Goal: Task Accomplishment & Management: Manage account settings

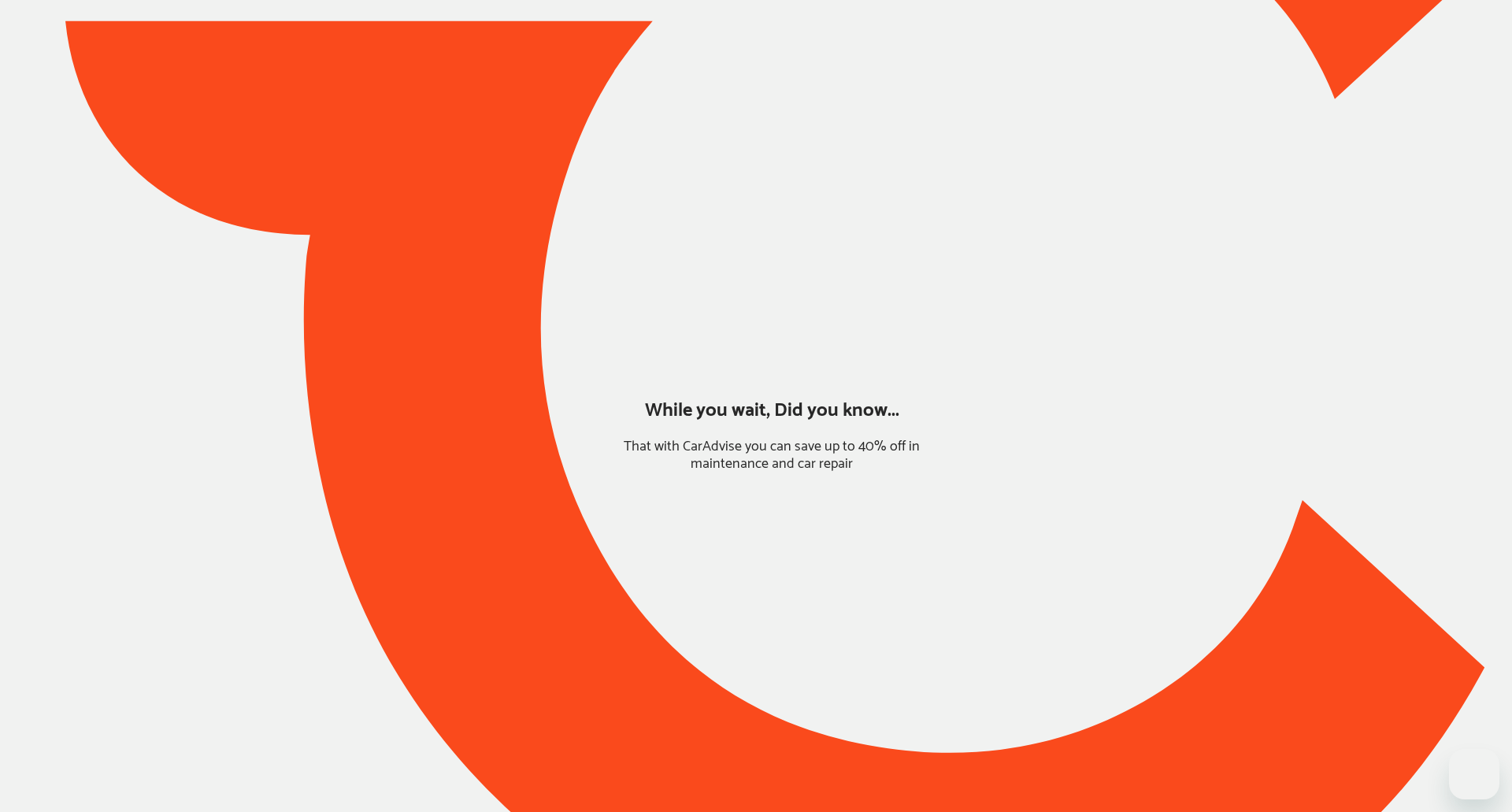
type input "*****"
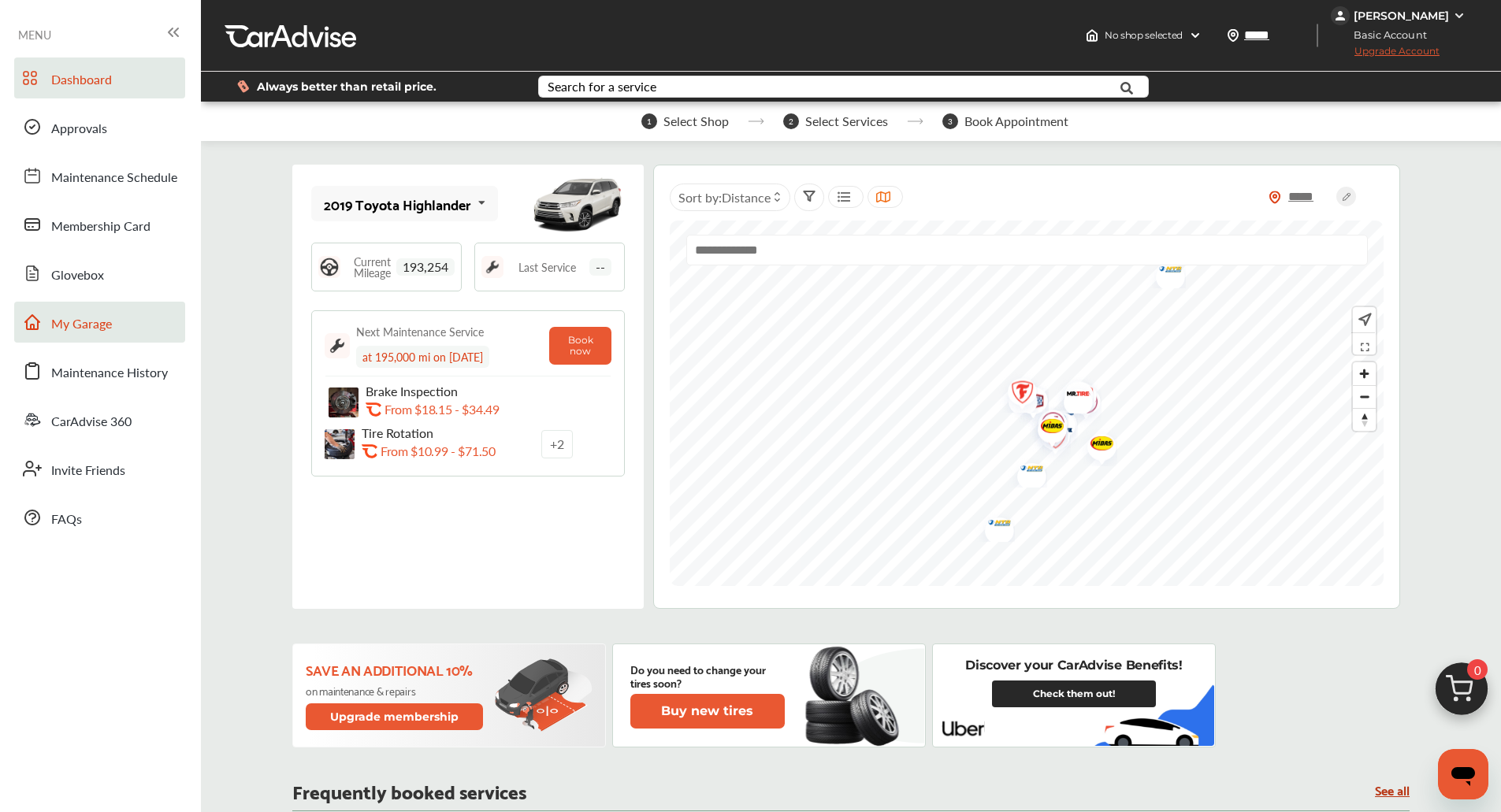
click at [109, 327] on span "My Garage" at bounding box center [81, 324] width 61 height 21
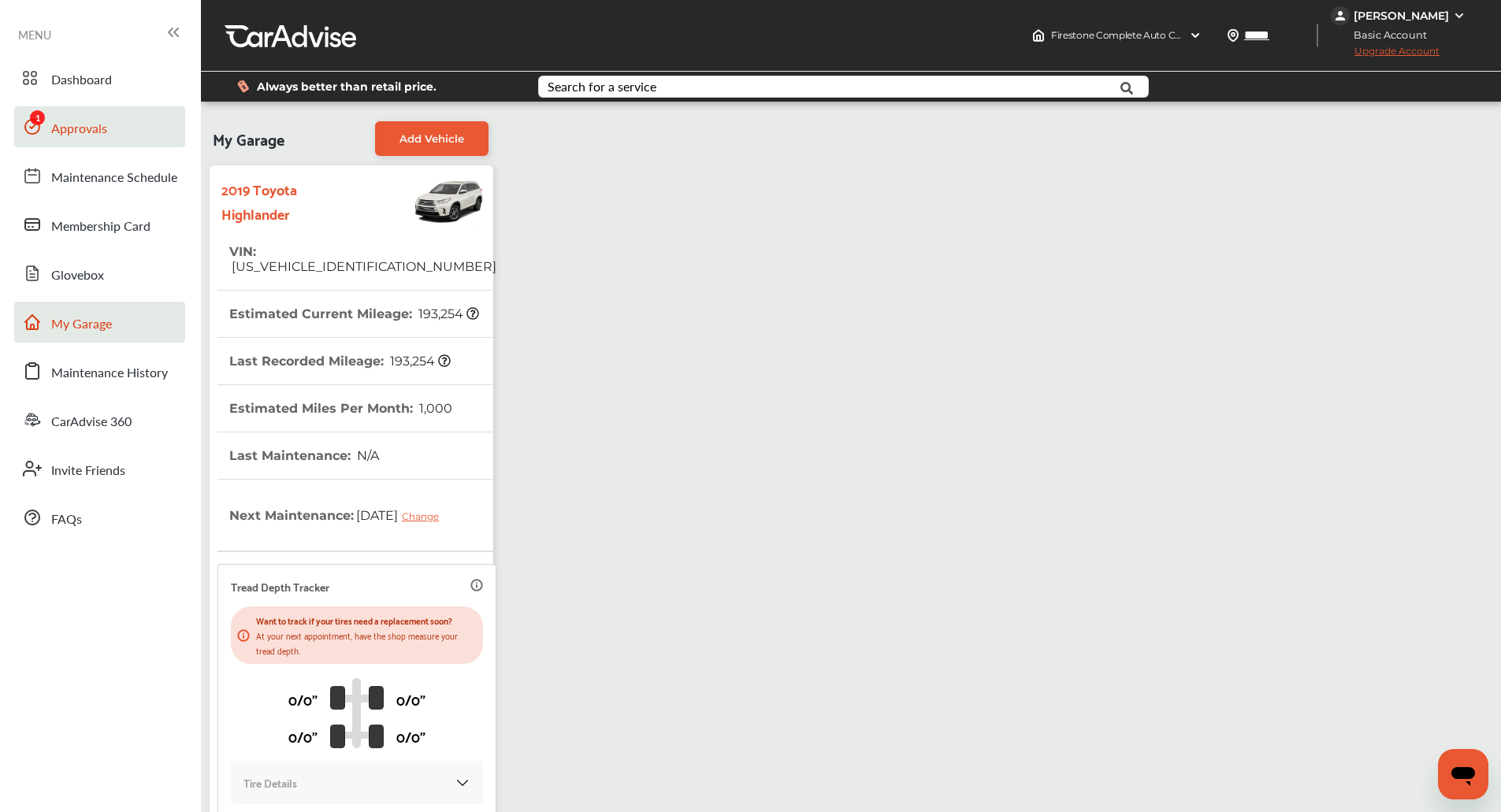
click at [115, 134] on link "Approvals" at bounding box center [100, 126] width 171 height 41
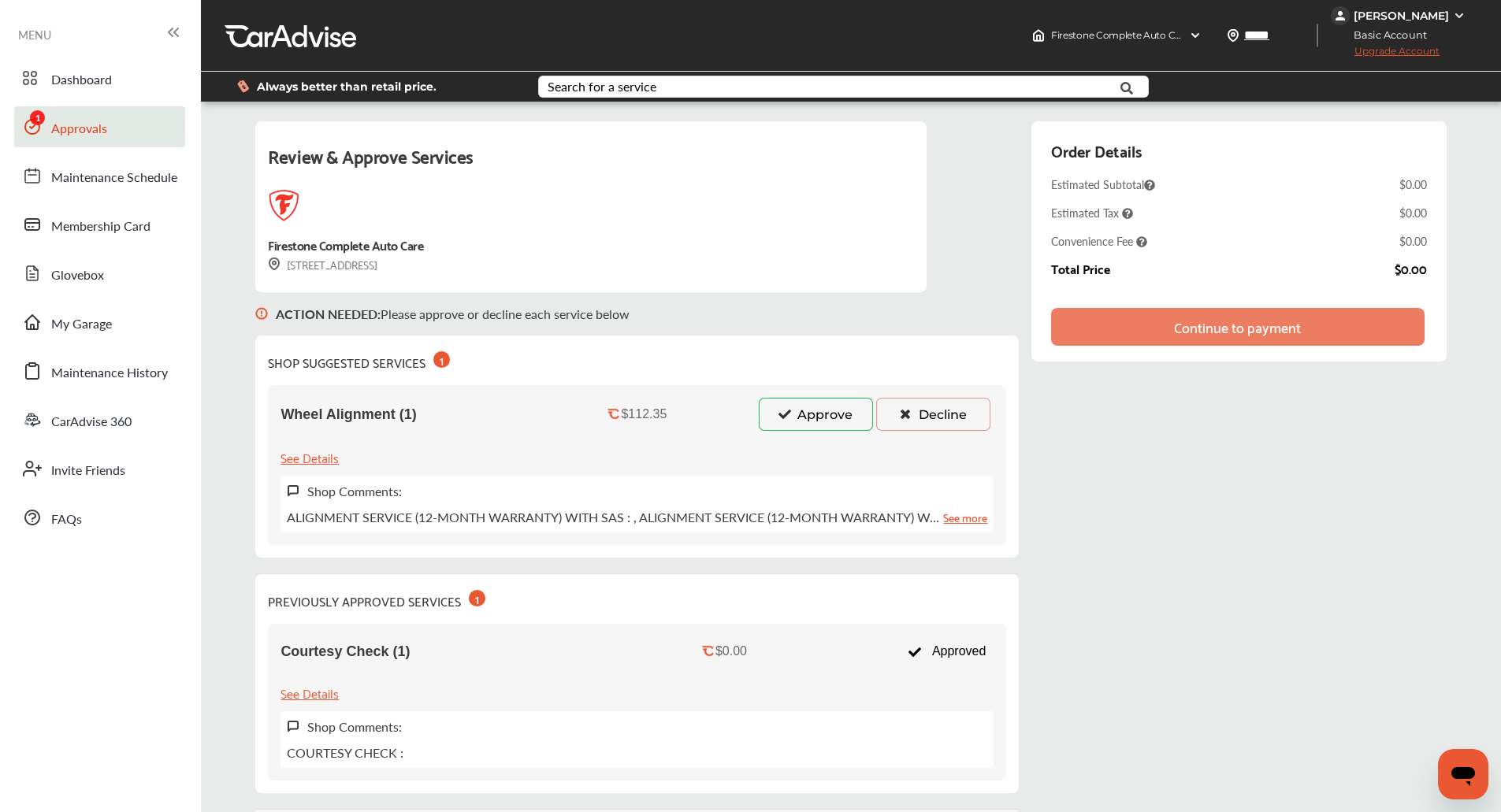
click at [821, 409] on button "Approve" at bounding box center [816, 414] width 114 height 33
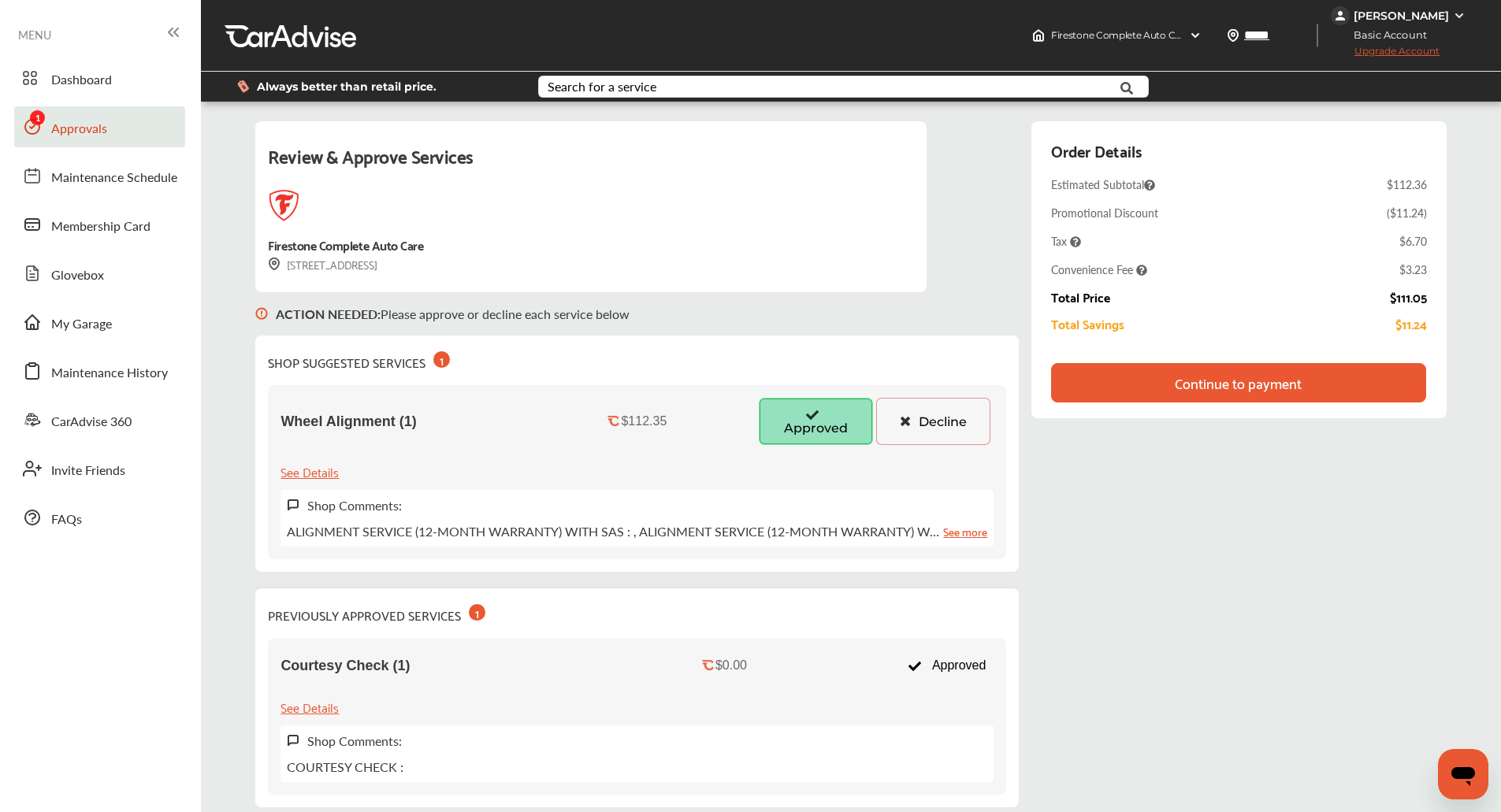
click at [1389, 376] on div "Continue to payment" at bounding box center [1238, 382] width 374 height 39
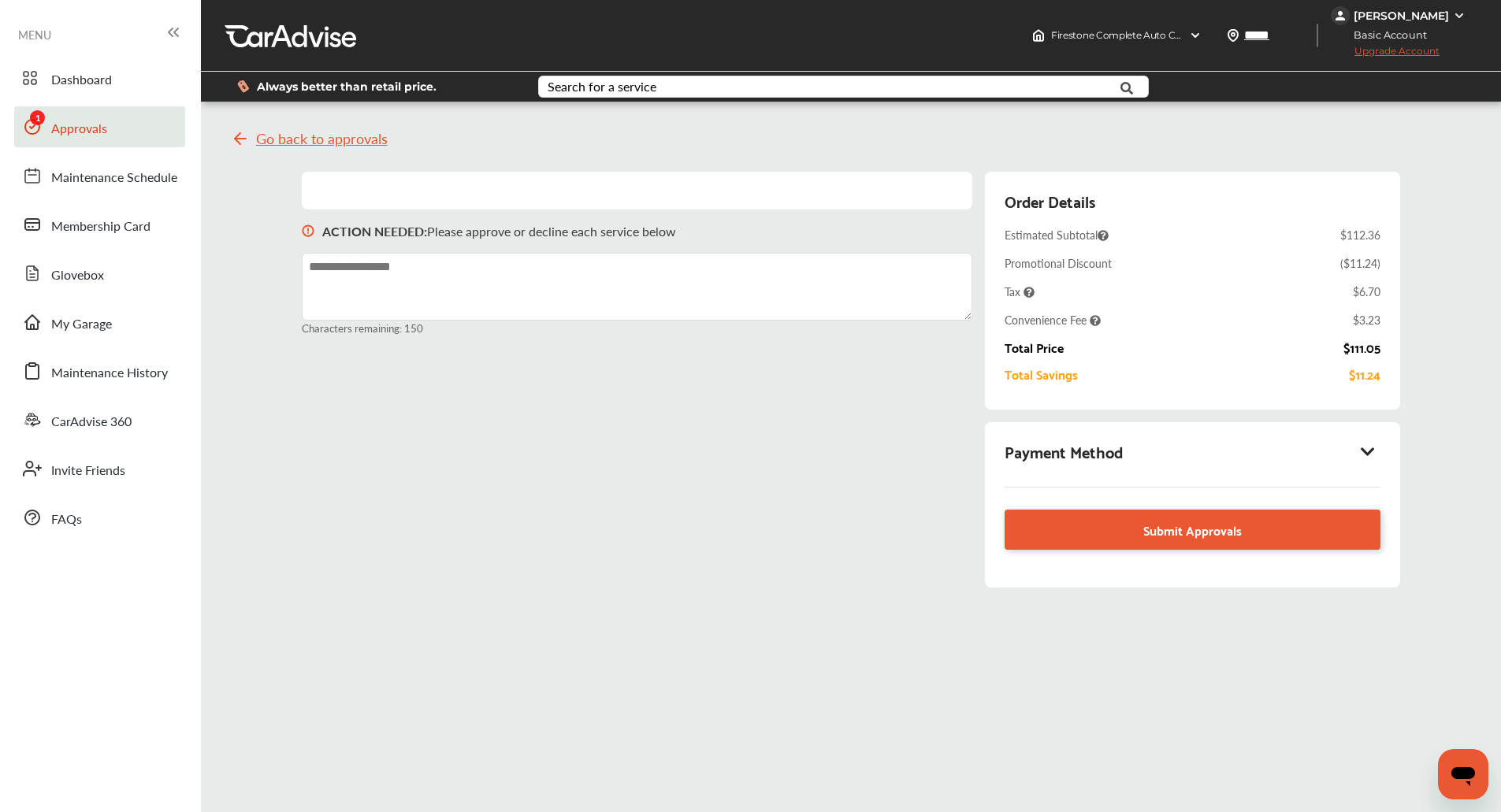
click at [1368, 449] on icon at bounding box center [1367, 451] width 19 height 15
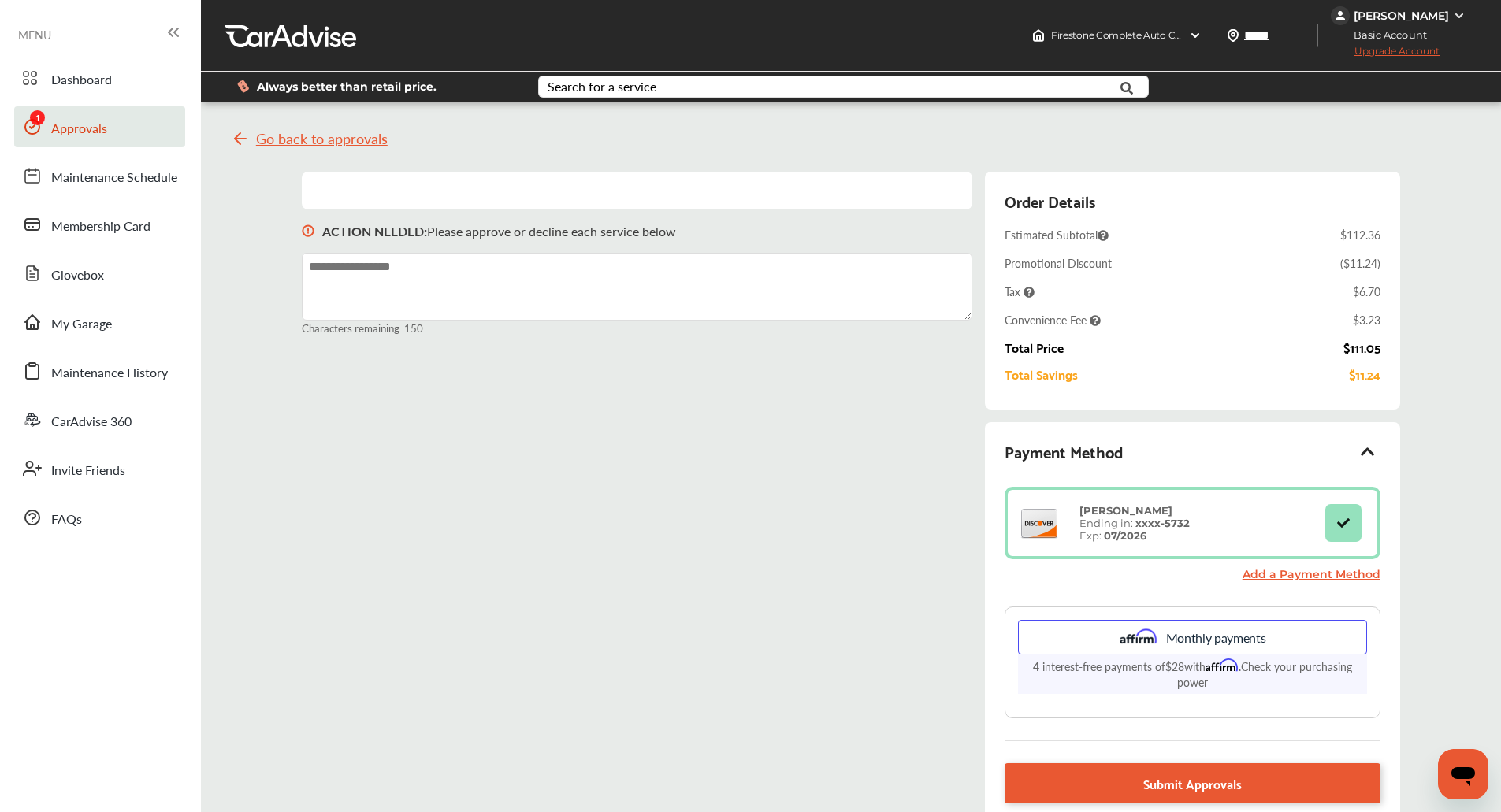
click at [1399, 460] on div "Payment Method [PERSON_NAME] Ending in: xxxx- 5732 Exp: 07/2026 Add a Payment M…" at bounding box center [1192, 631] width 414 height 419
click at [1463, 498] on div "Go back to approvals ACTION NEEDED : Please approve or decline each service bel…" at bounding box center [850, 489] width 1292 height 751
click at [1058, 787] on link "Submit Approvals" at bounding box center [1192, 783] width 375 height 40
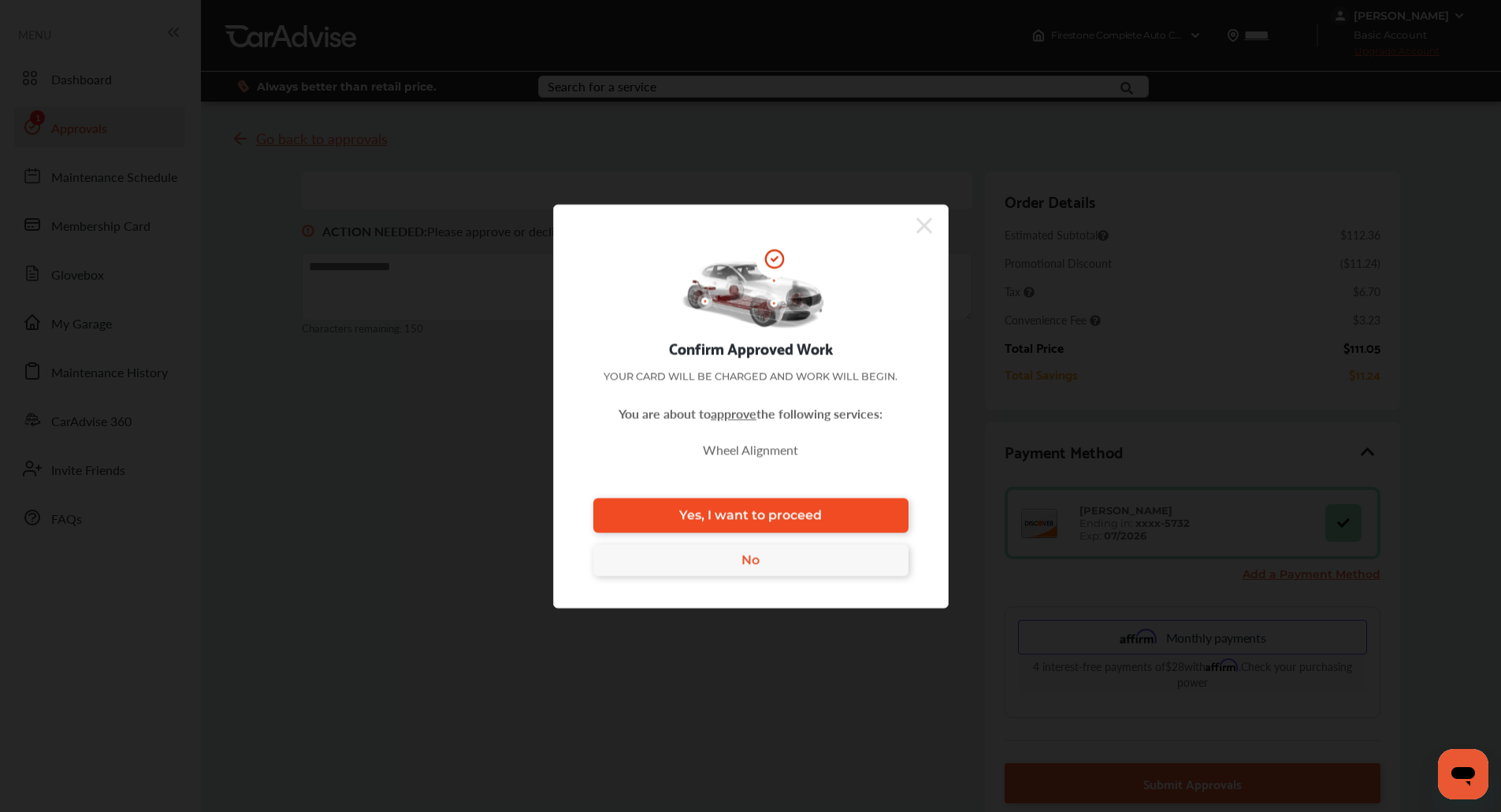
click at [741, 514] on span "Yes, I want to proceed" at bounding box center [750, 515] width 143 height 15
